Goal: Task Accomplishment & Management: Manage account settings

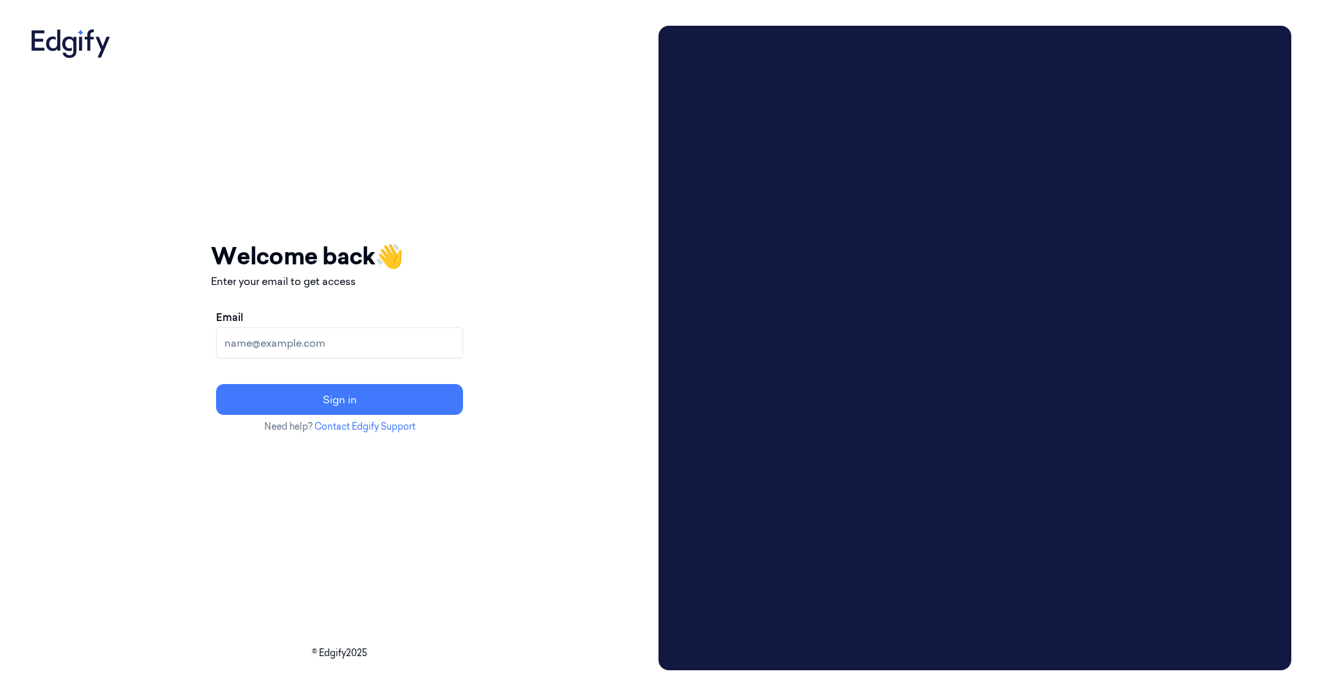
click at [278, 347] on input "Email" at bounding box center [339, 342] width 247 height 31
click at [307, 338] on input "Email" at bounding box center [339, 342] width 247 height 31
type input "andrey.khaykin@edgify.ai"
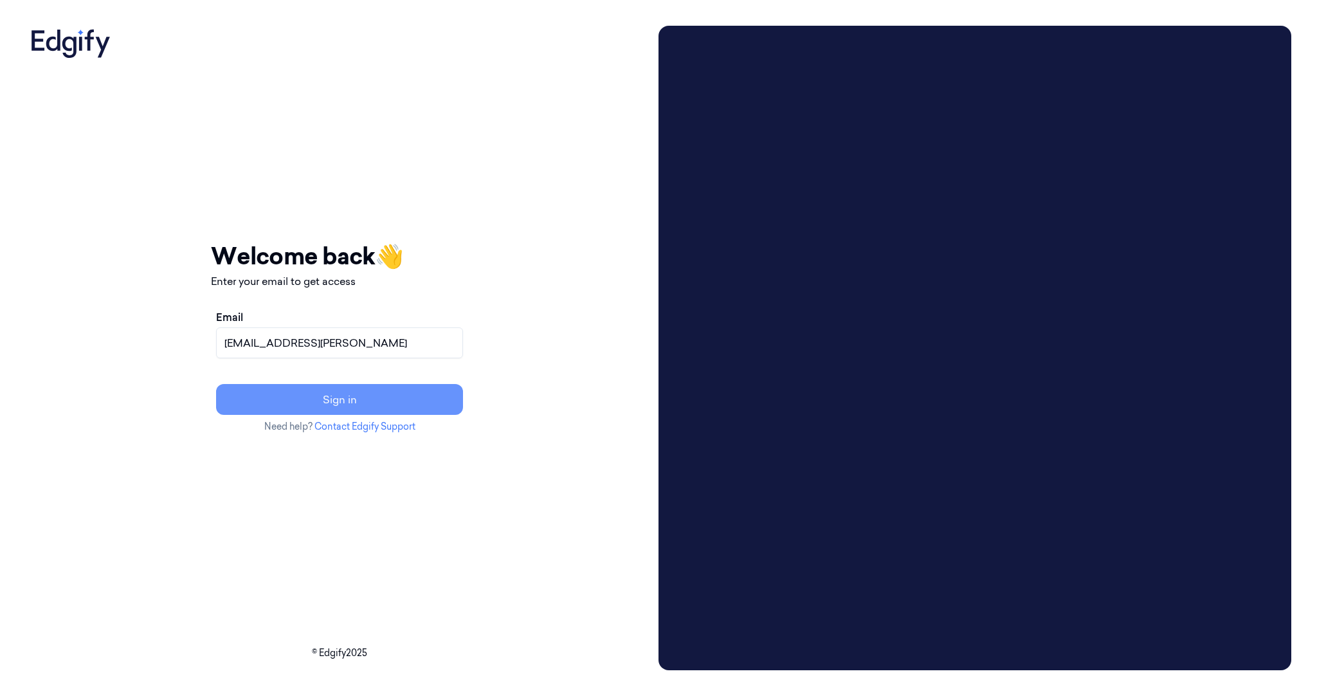
click at [347, 404] on button "Sign in" at bounding box center [339, 399] width 247 height 31
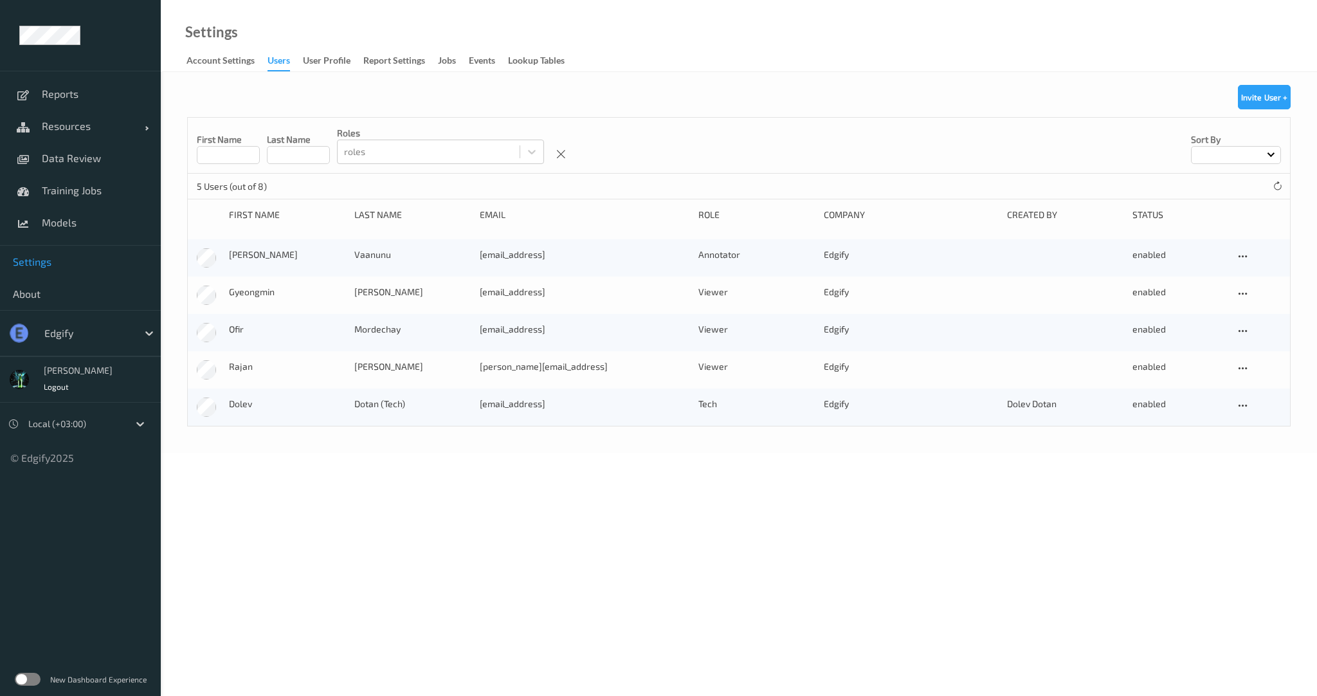
click at [135, 330] on div "edgify" at bounding box center [88, 333] width 100 height 21
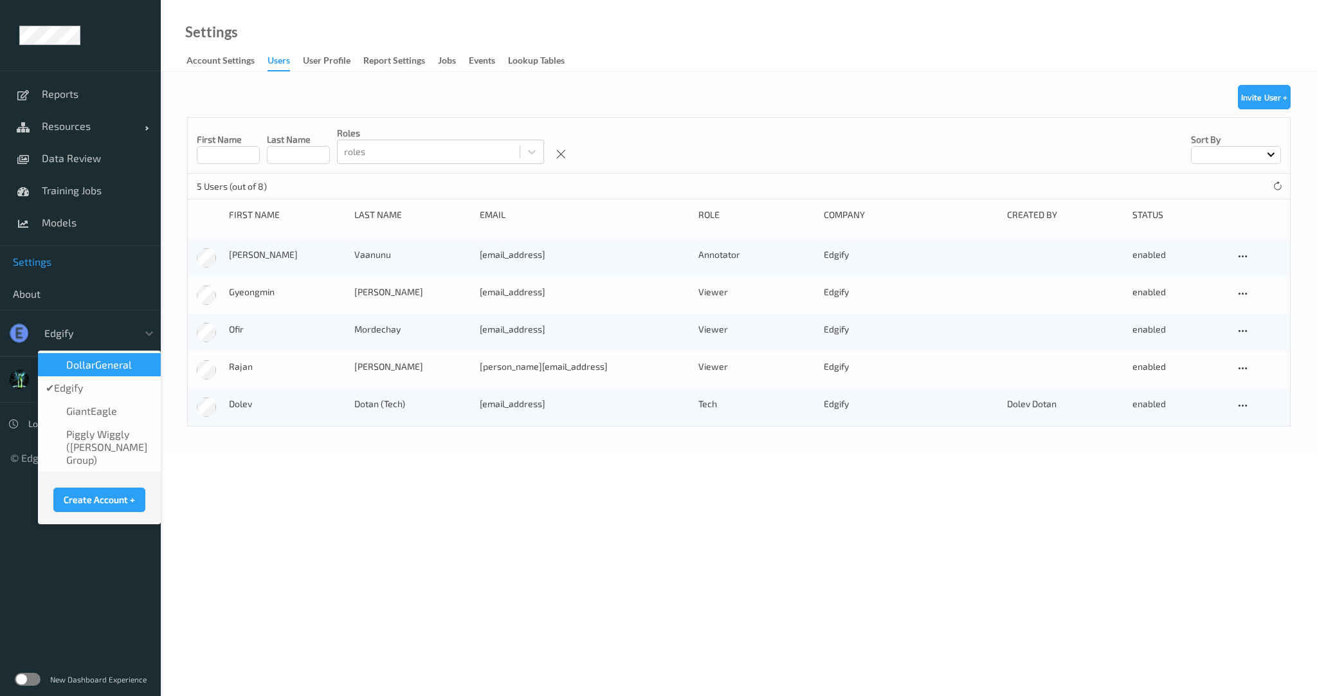
click at [104, 359] on span "DollarGeneral" at bounding box center [99, 364] width 66 height 13
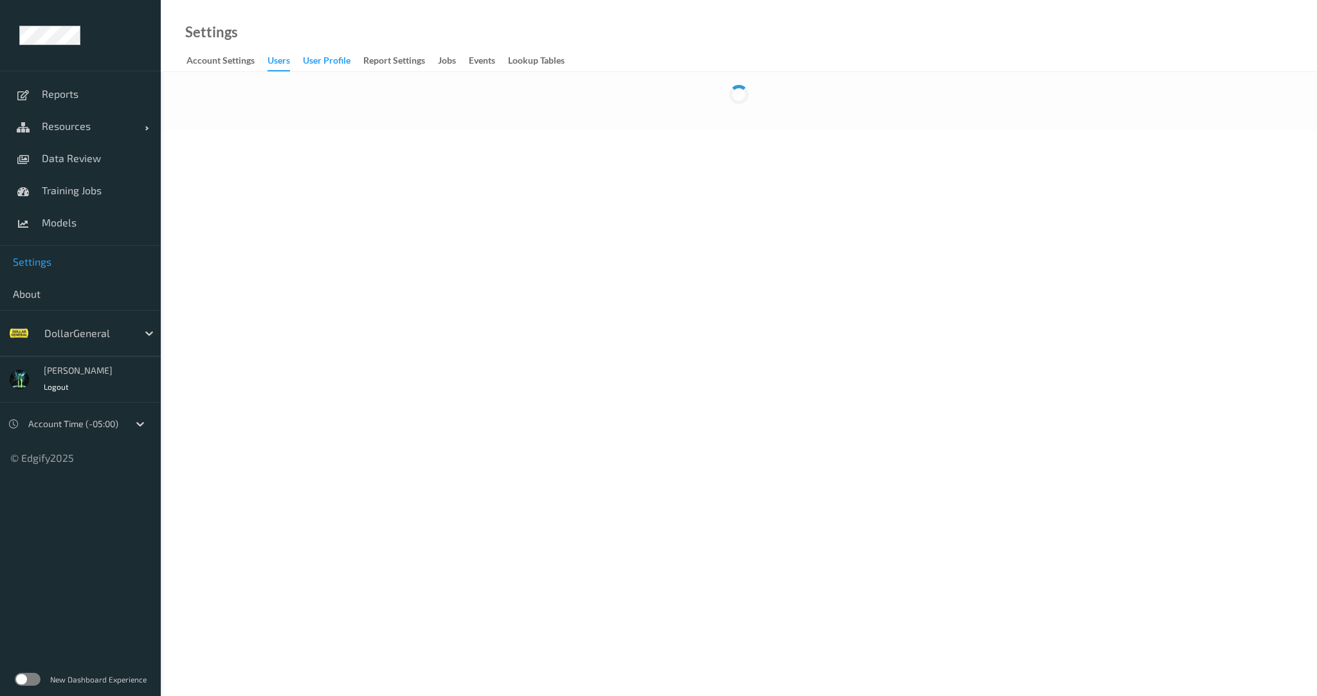
click at [337, 68] on div "User Profile" at bounding box center [327, 62] width 48 height 16
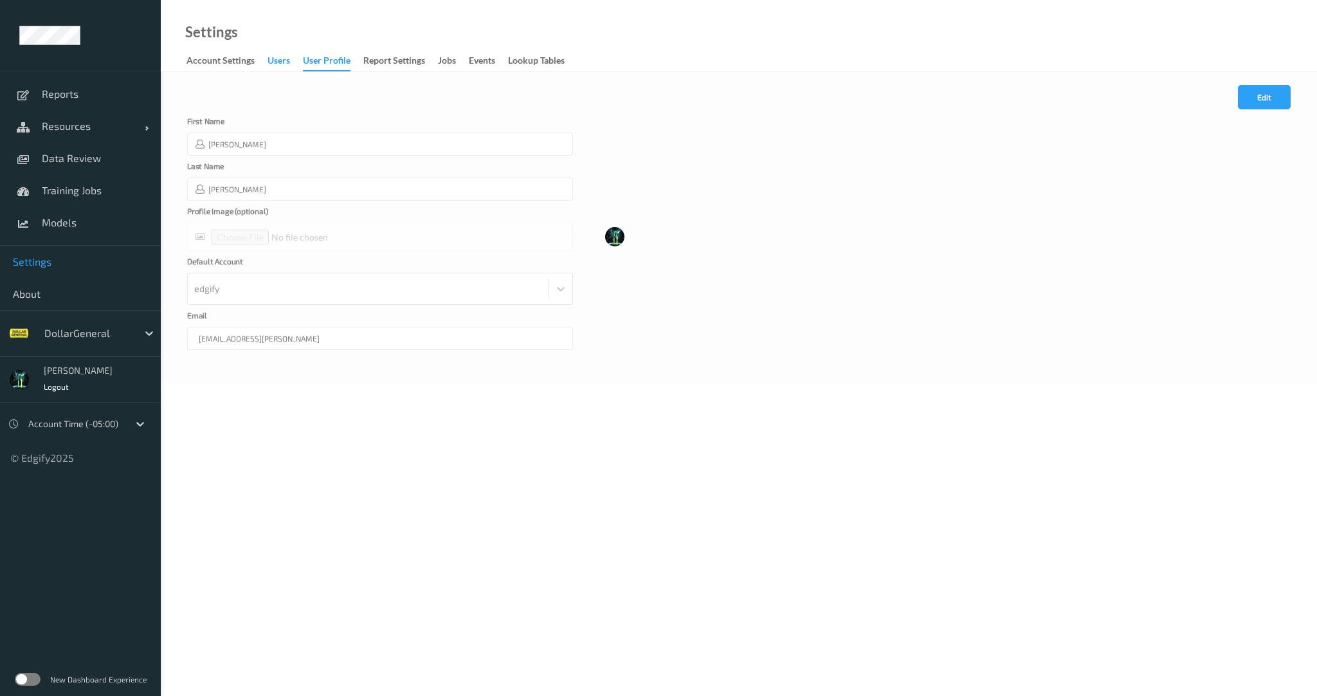
click at [278, 64] on div "users" at bounding box center [279, 62] width 23 height 16
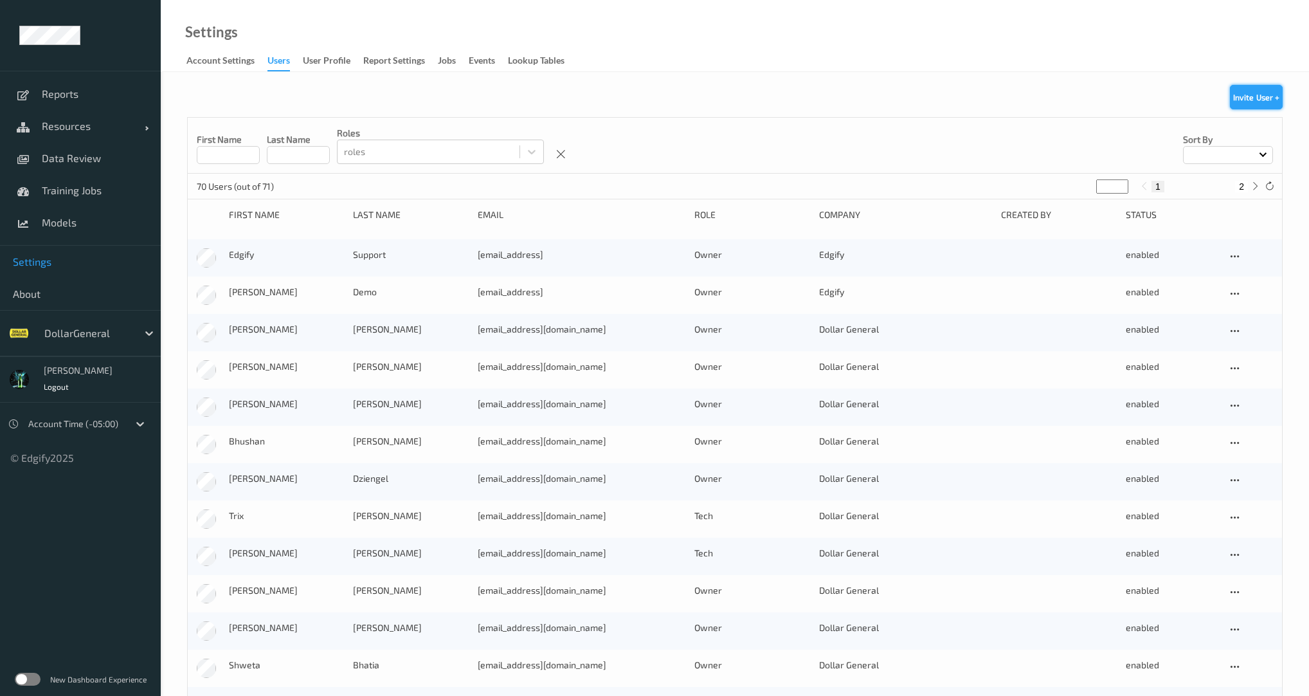
click at [1249, 101] on button "Invite User +" at bounding box center [1256, 97] width 53 height 24
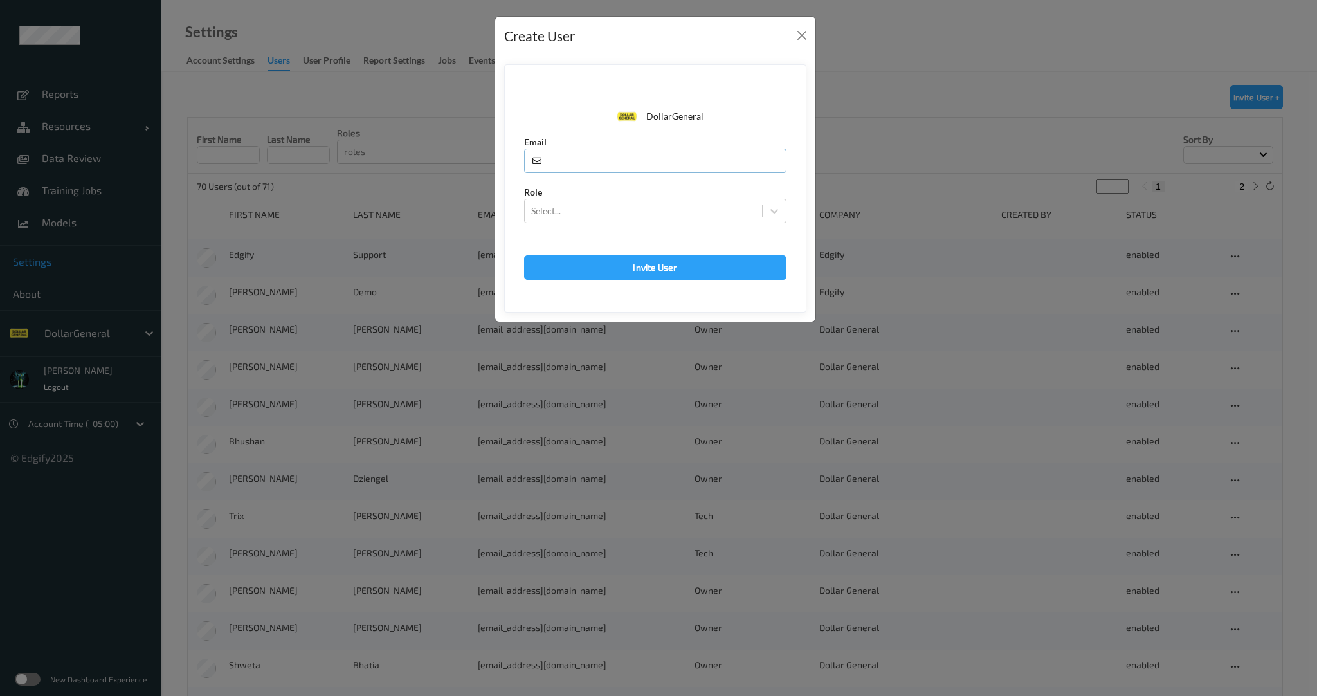
click at [595, 162] on input "text" at bounding box center [655, 161] width 262 height 24
paste input "[PERSON_NAME][EMAIL_ADDRESS]"
type input "[PERSON_NAME][EMAIL_ADDRESS]"
click at [599, 213] on div at bounding box center [643, 210] width 224 height 15
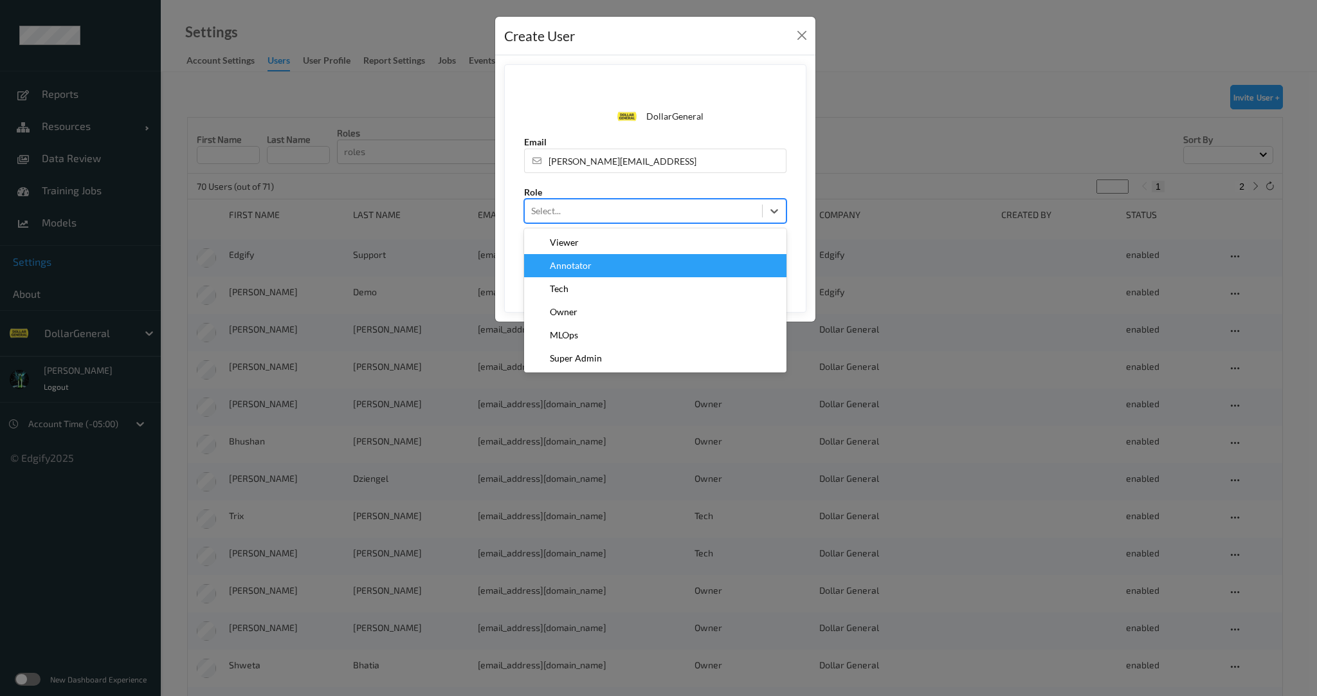
click at [593, 257] on div "Annotator" at bounding box center [655, 265] width 262 height 23
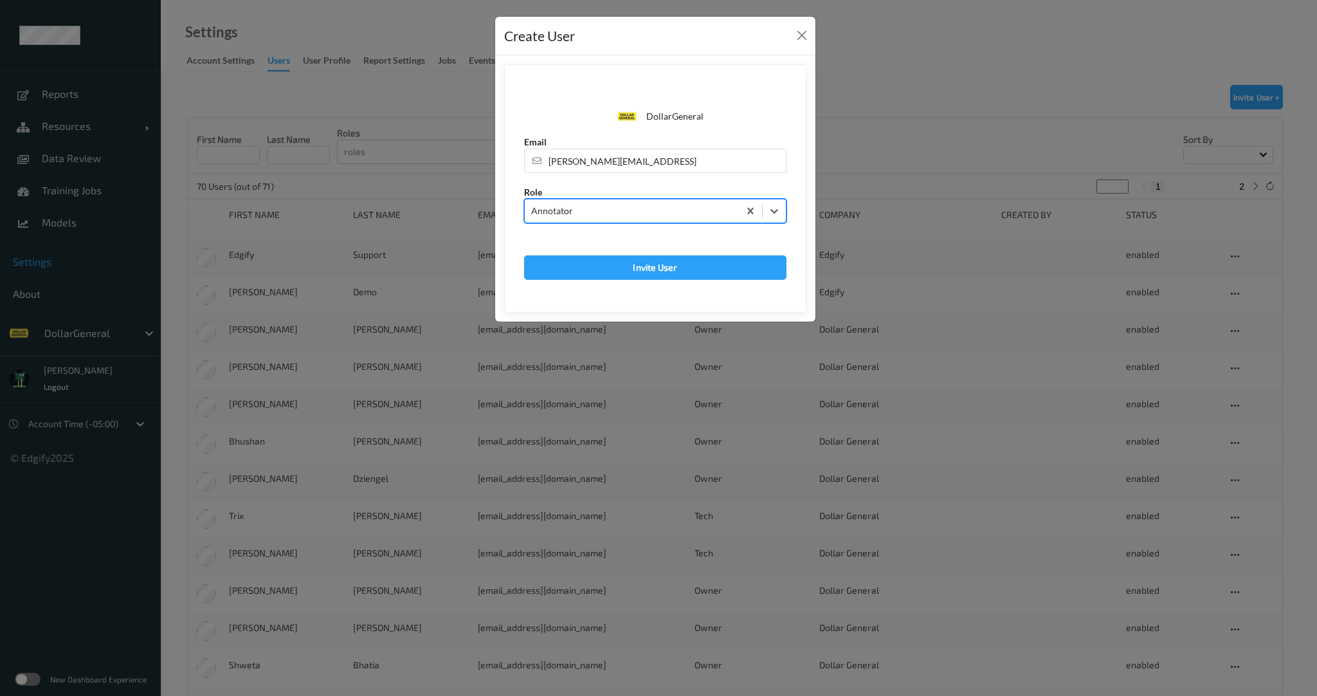
click at [545, 306] on form "DollarGeneral Email [PERSON_NAME][EMAIL_ADDRESS] Role option Annotator, selecte…" at bounding box center [655, 188] width 302 height 248
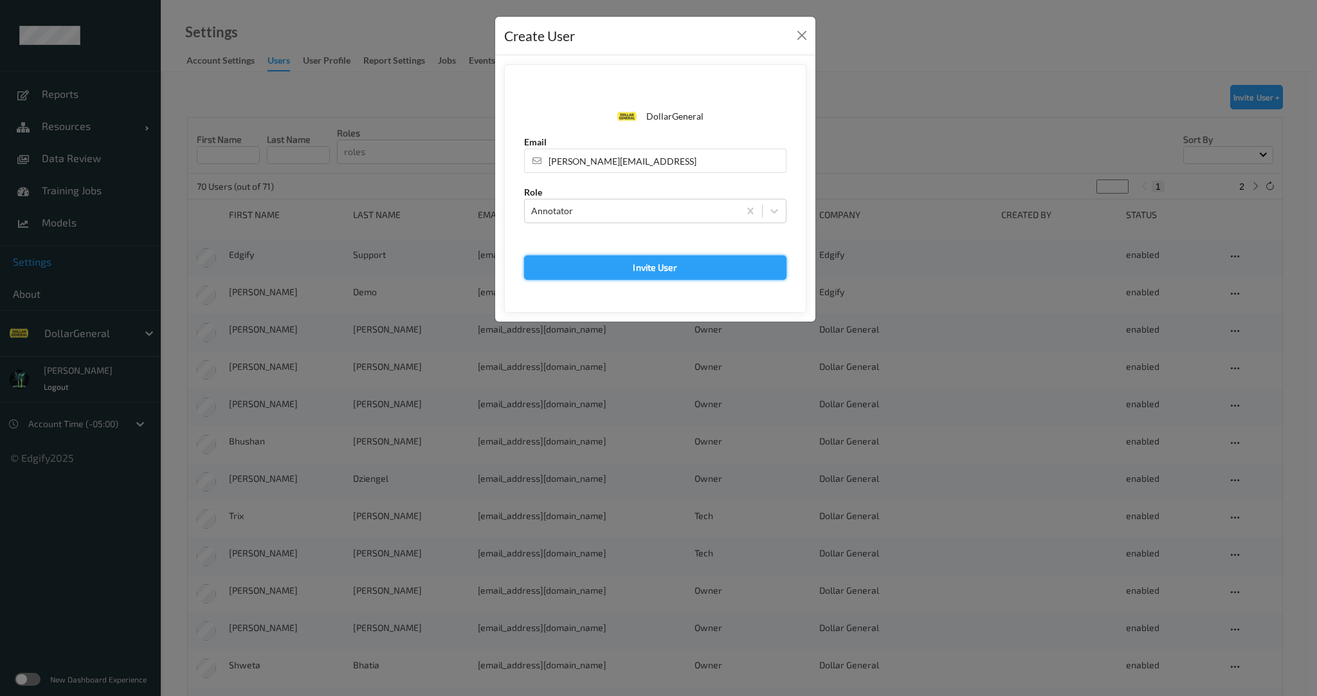
click at [622, 264] on button "Invite User" at bounding box center [655, 267] width 262 height 24
